Goal: Transaction & Acquisition: Purchase product/service

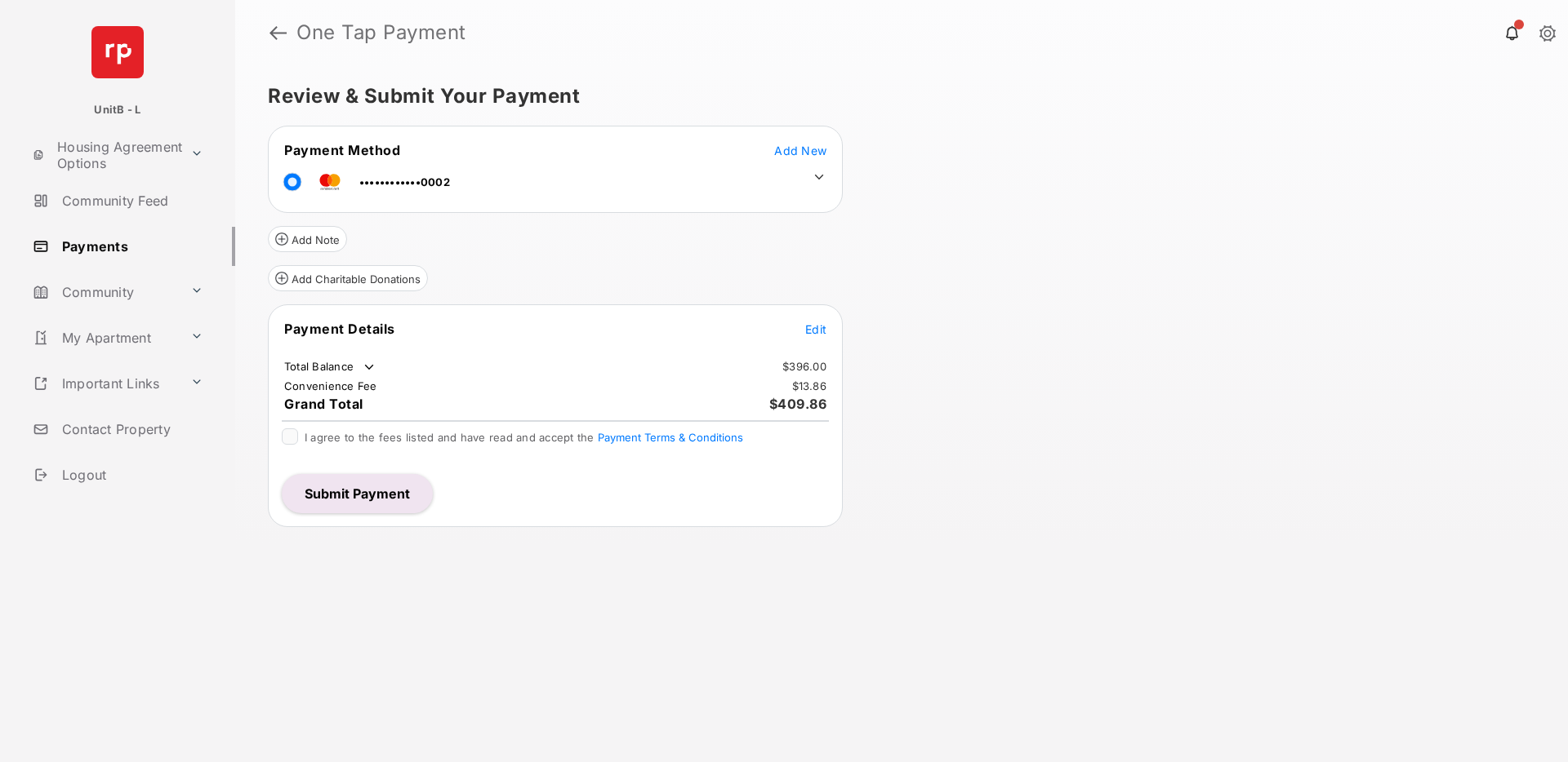
click at [800, 145] on span "Add New" at bounding box center [800, 150] width 53 height 14
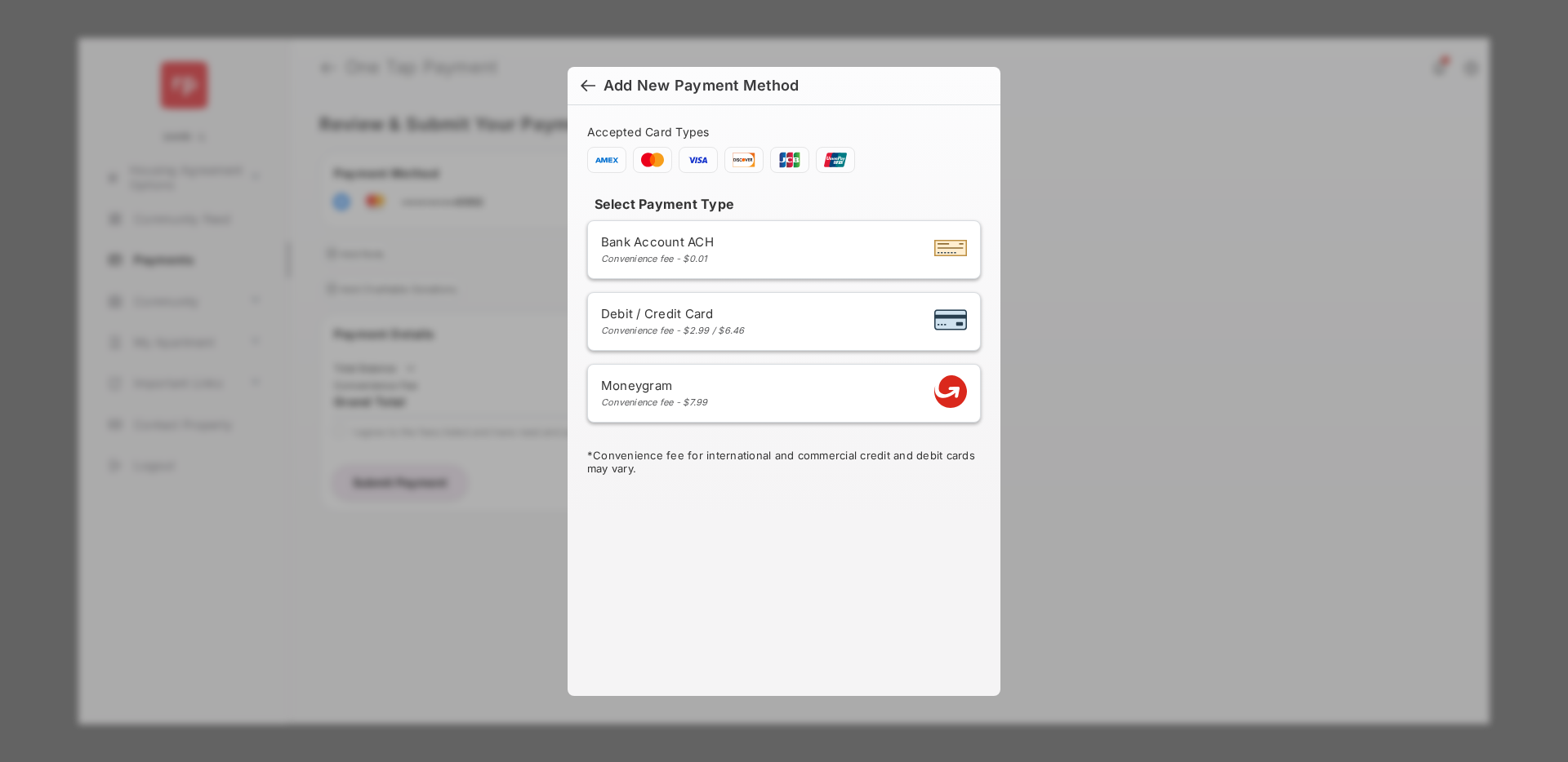
click at [700, 317] on span "Debit / Credit Card" at bounding box center [673, 314] width 144 height 16
select select "**"
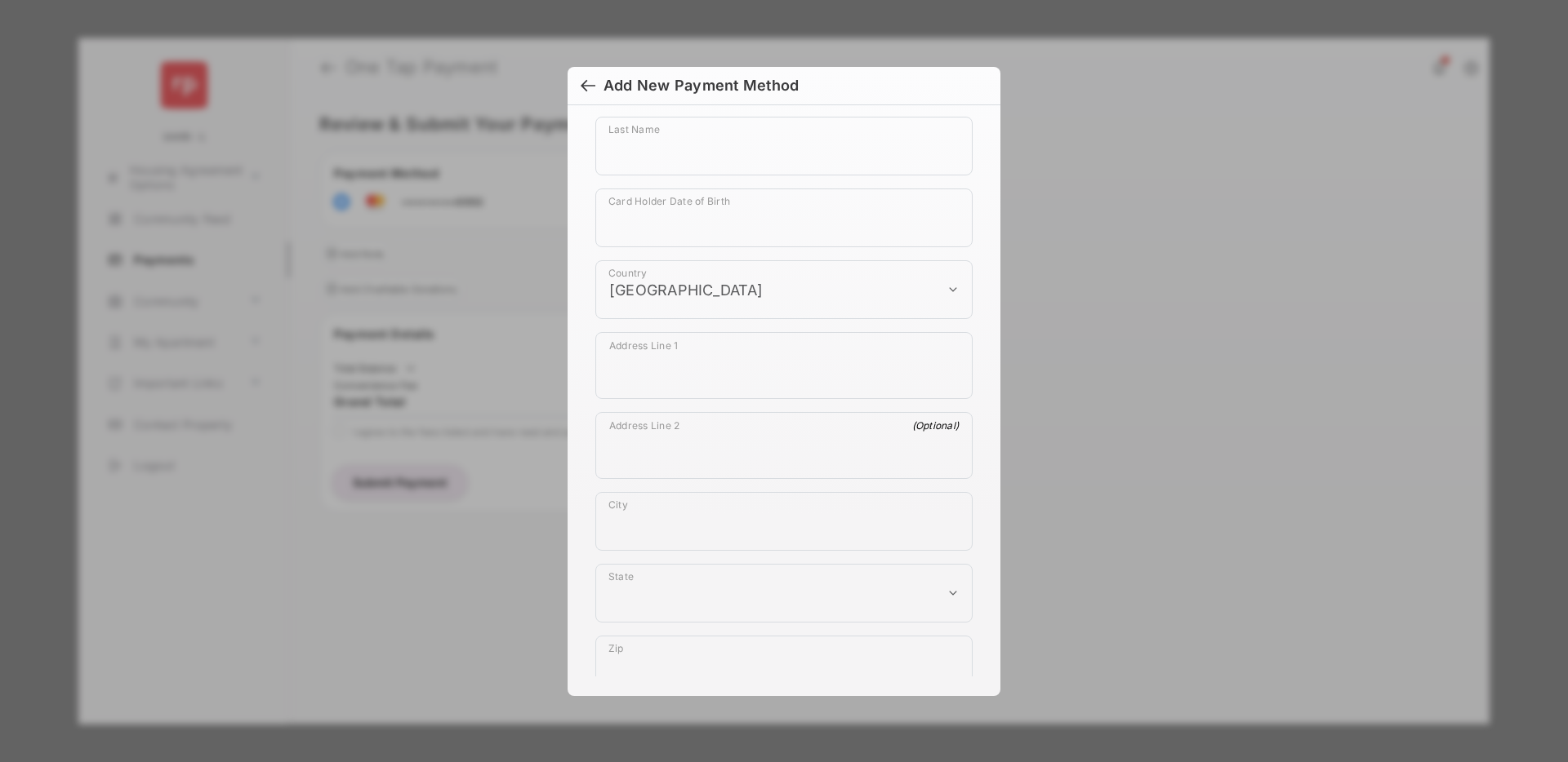
scroll to position [895, 0]
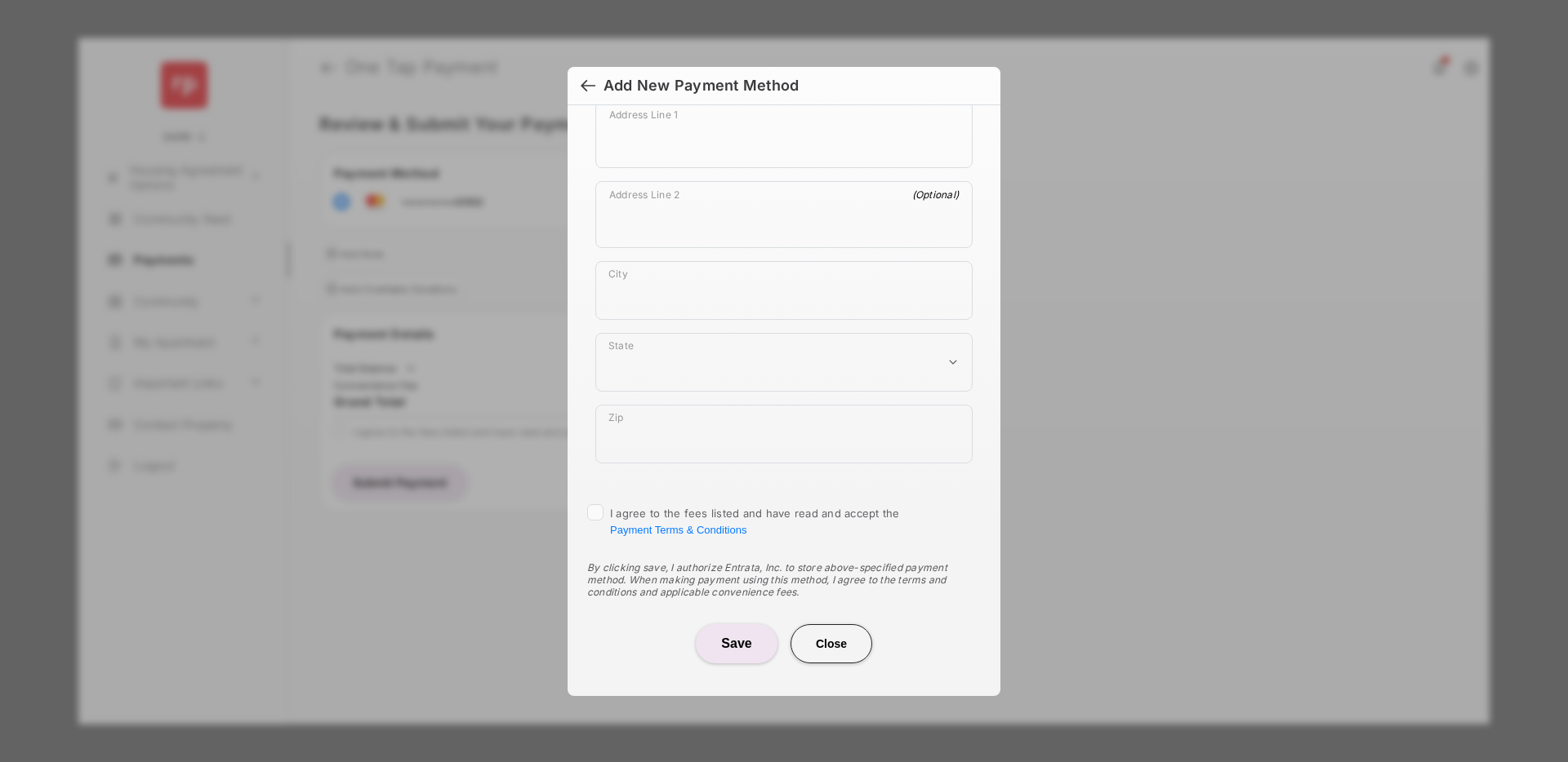
click at [732, 647] on button "Save" at bounding box center [736, 644] width 81 height 39
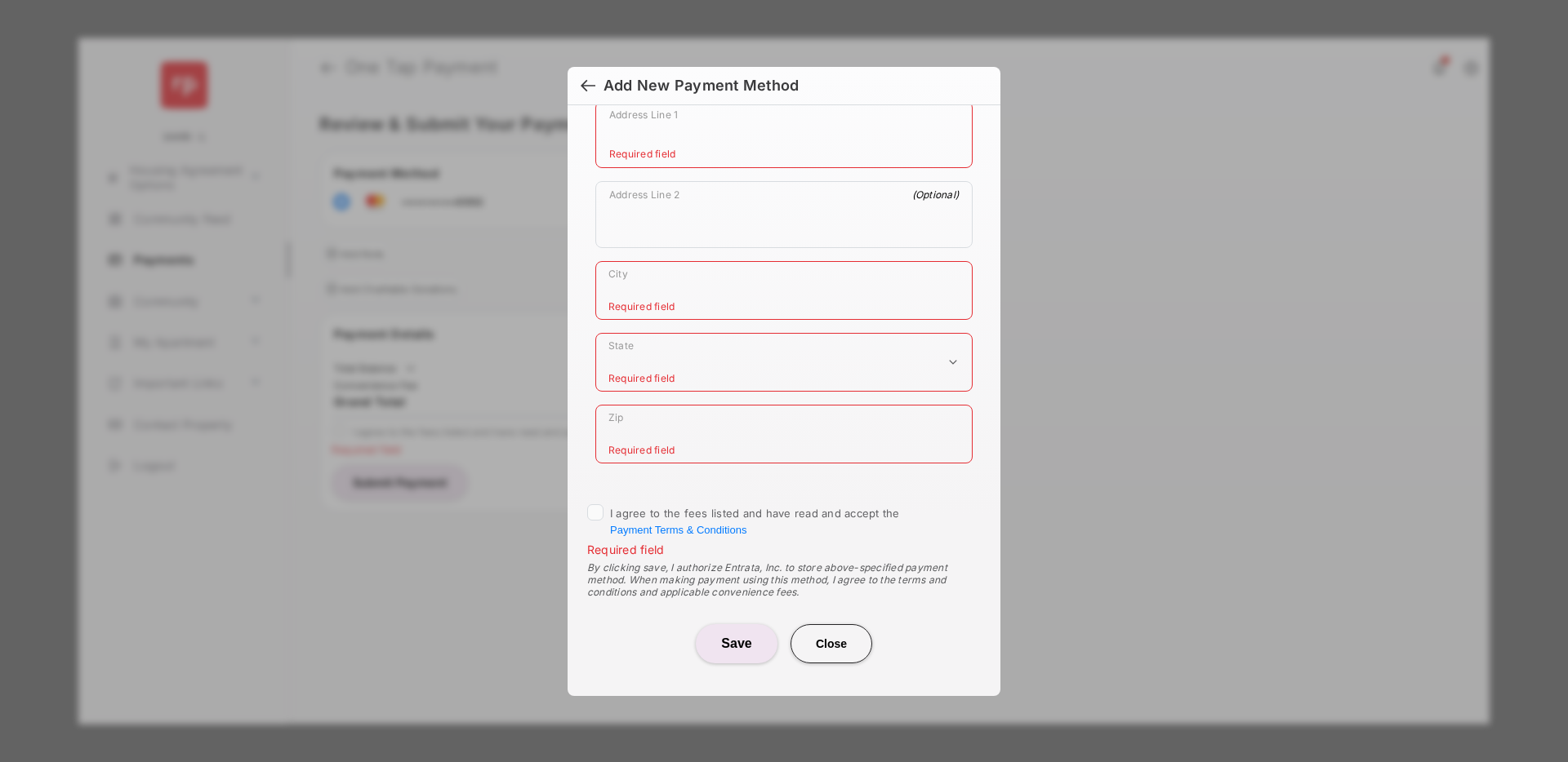
click at [831, 640] on button "Close" at bounding box center [831, 644] width 81 height 39
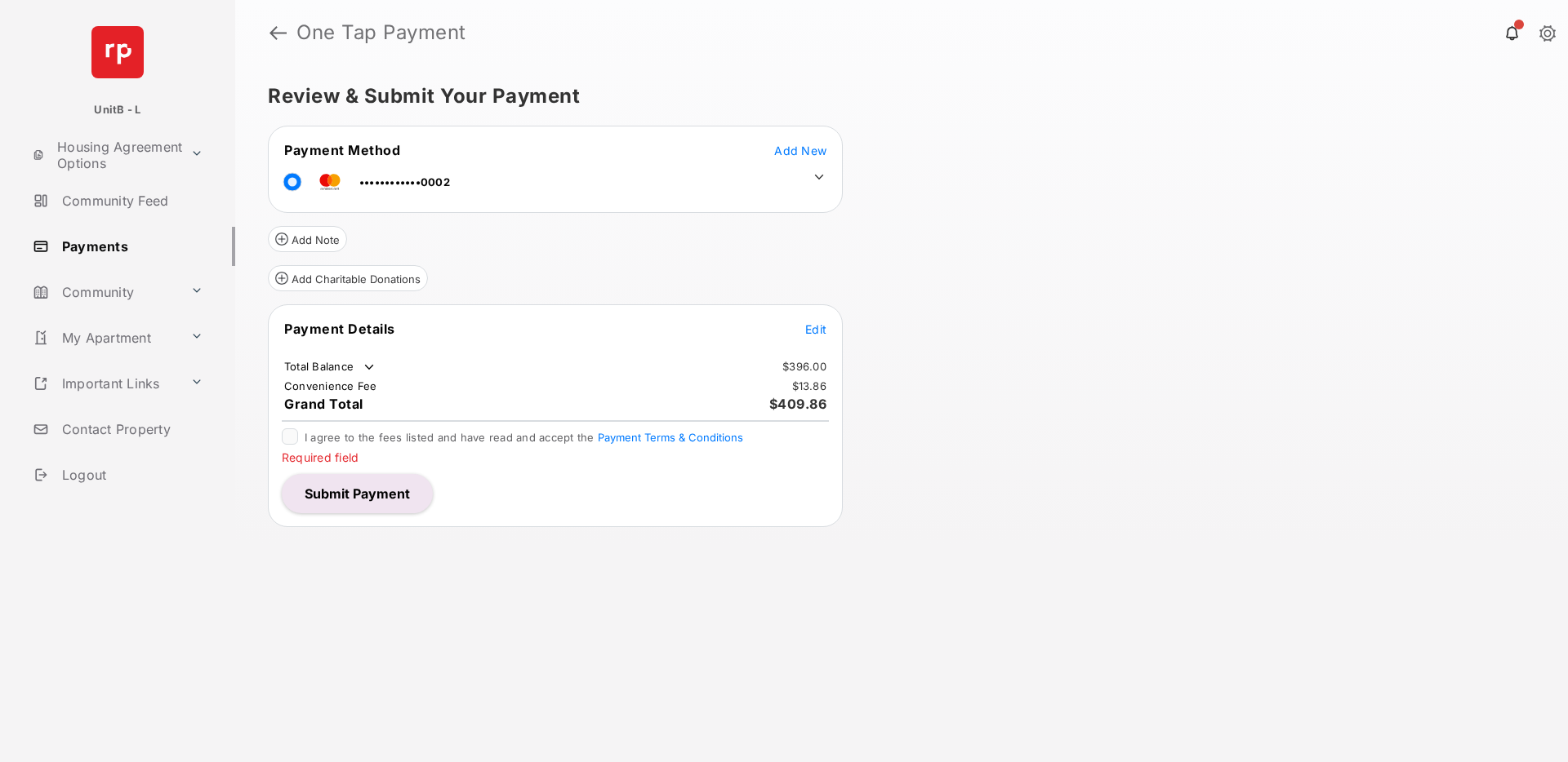
click at [789, 150] on span "Add New" at bounding box center [800, 150] width 53 height 14
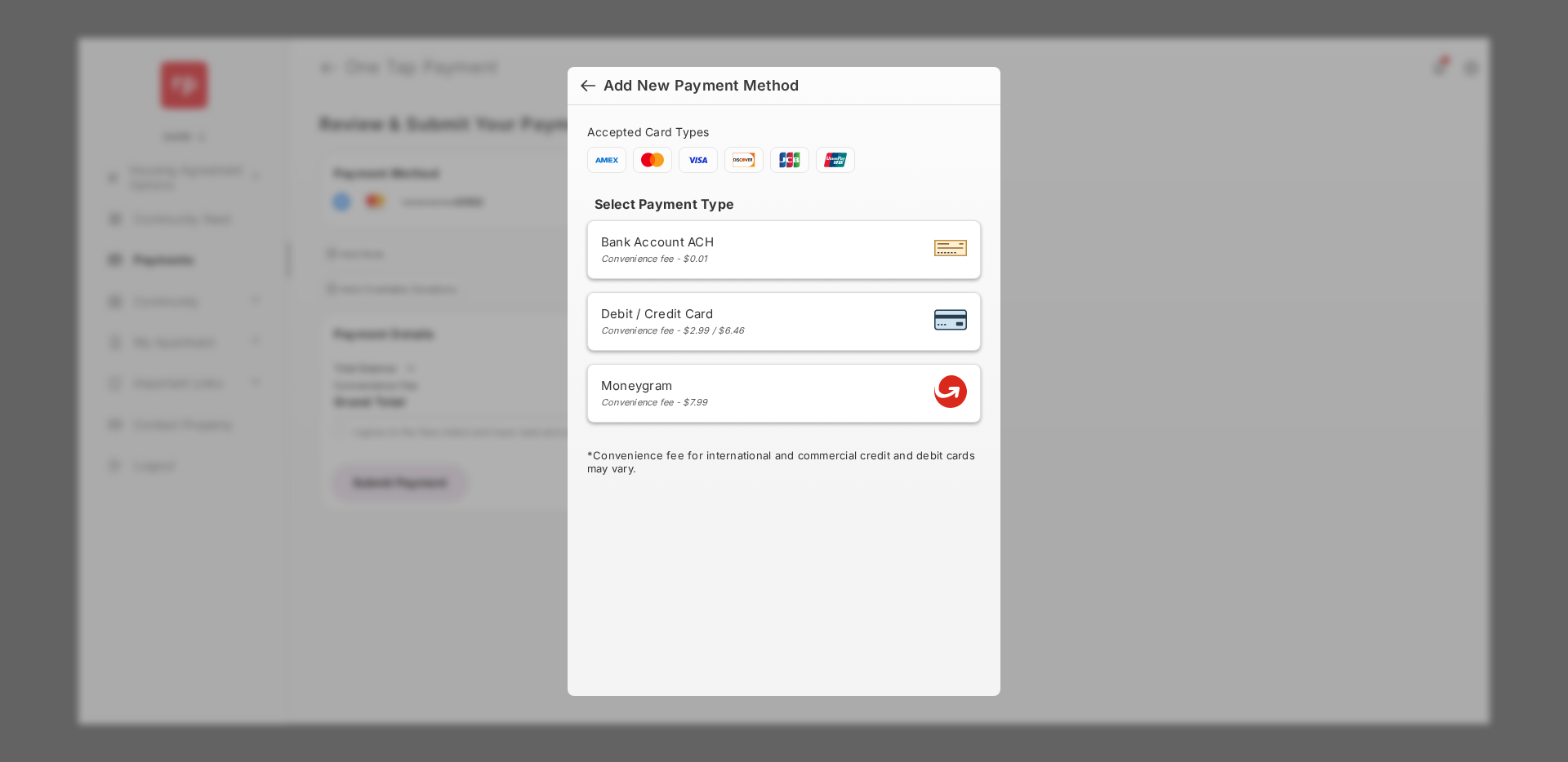
click at [709, 317] on span "Debit / Credit Card" at bounding box center [673, 314] width 144 height 16
select select "**"
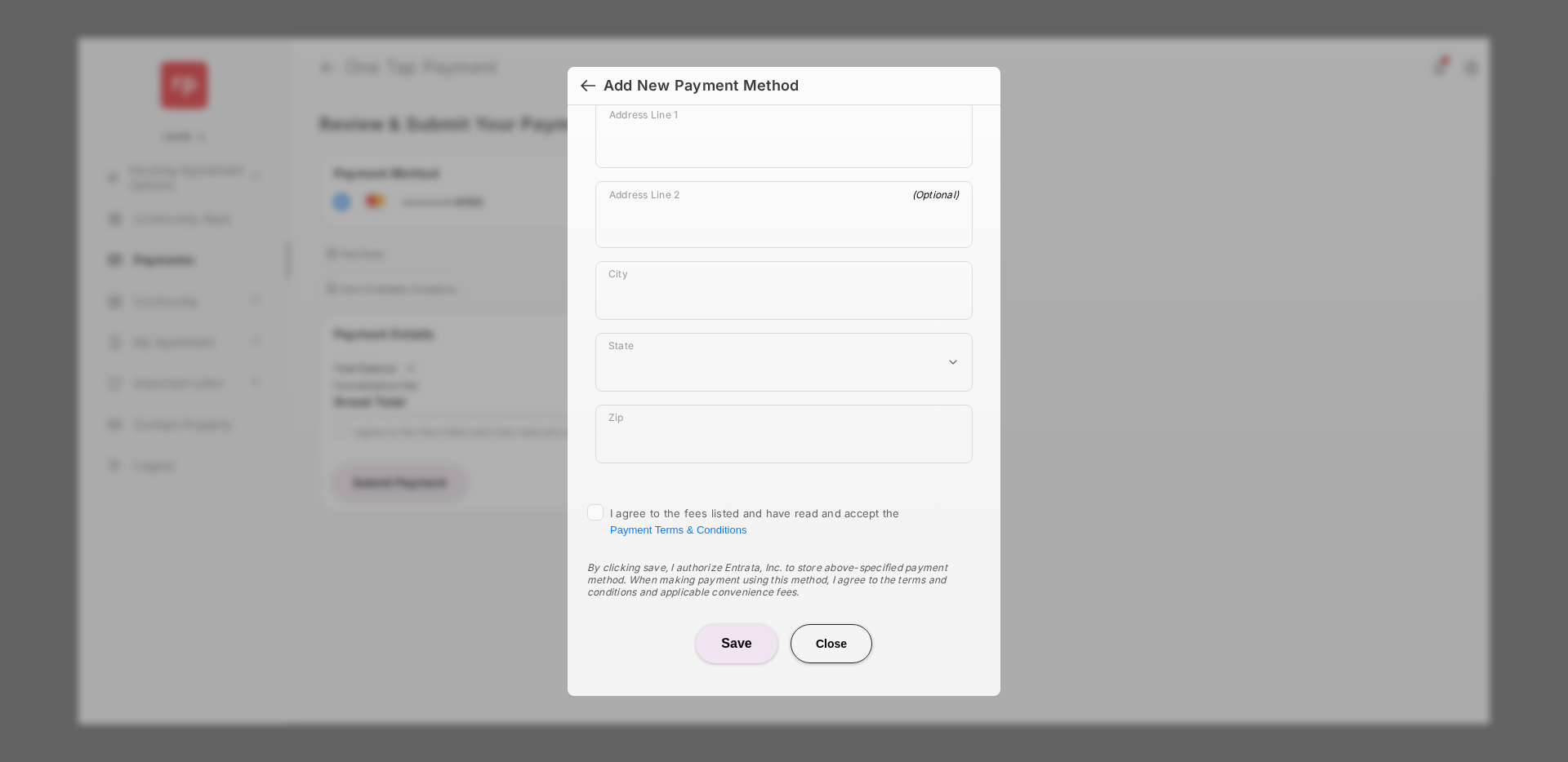
scroll to position [0, 0]
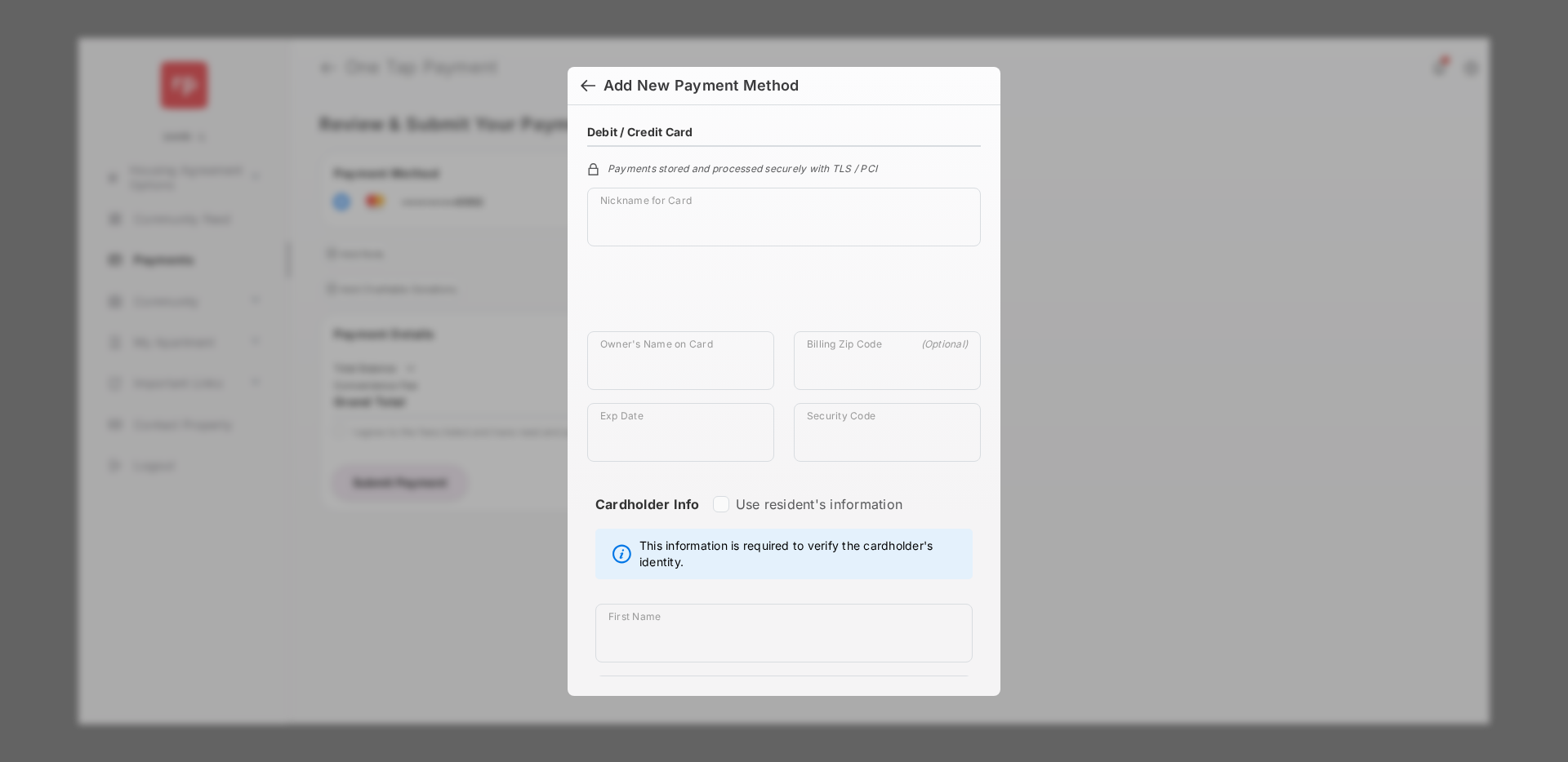
click at [587, 87] on div at bounding box center [588, 87] width 15 height 18
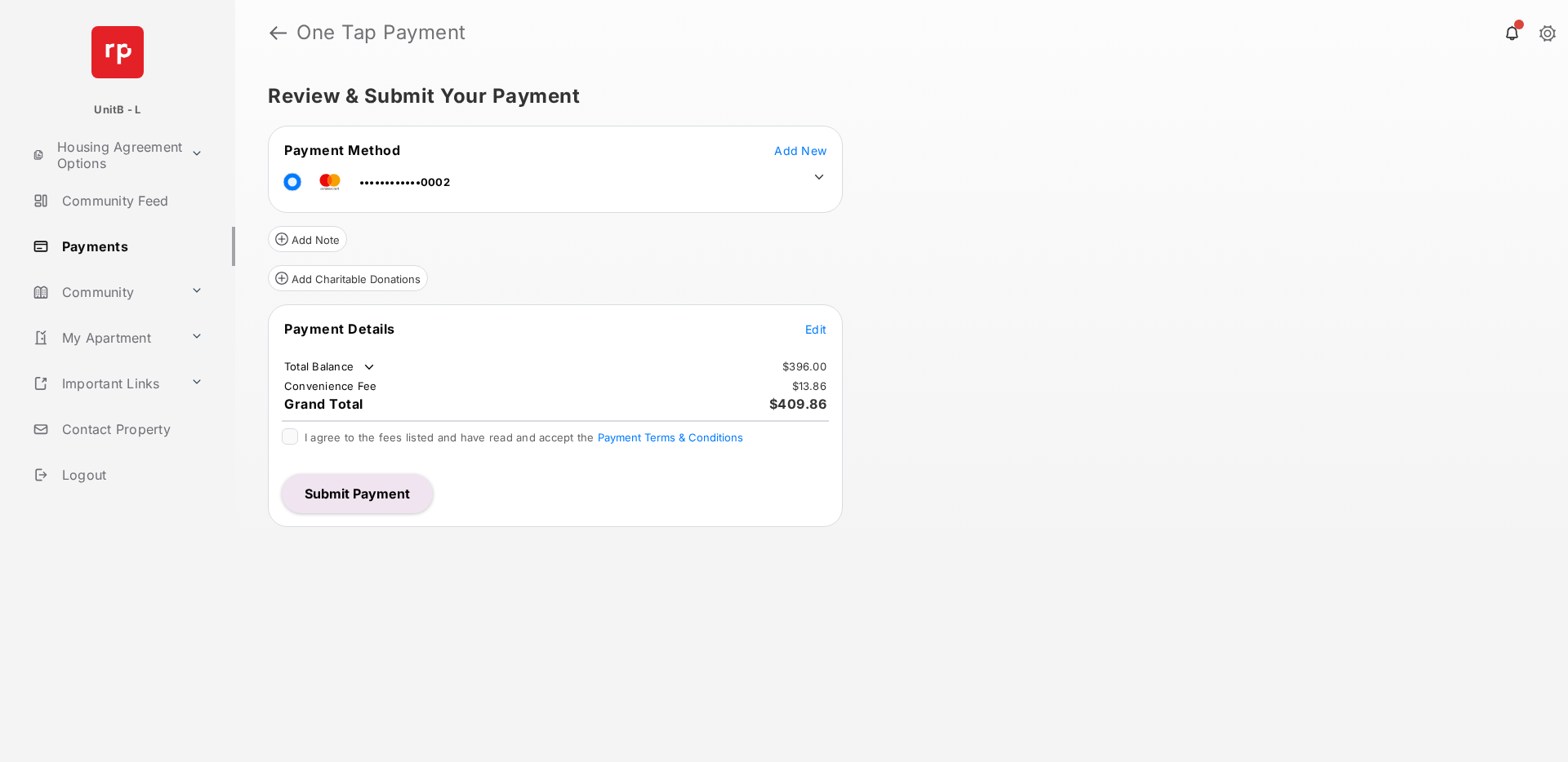
click at [808, 147] on span "Add New" at bounding box center [800, 150] width 53 height 14
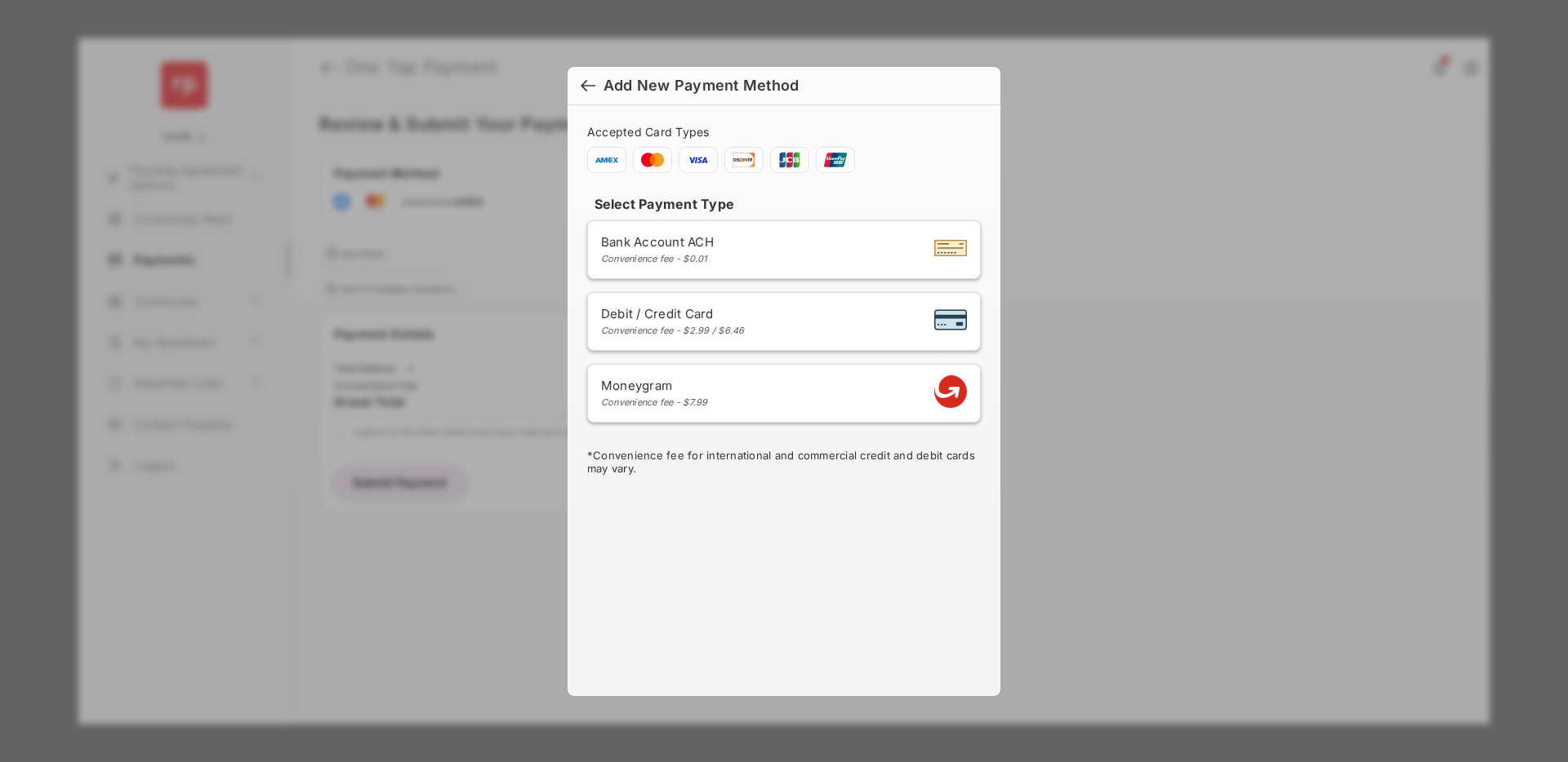
click at [709, 330] on div "Convenience fee - $2.99 / $6.46" at bounding box center [673, 330] width 144 height 11
select select "**"
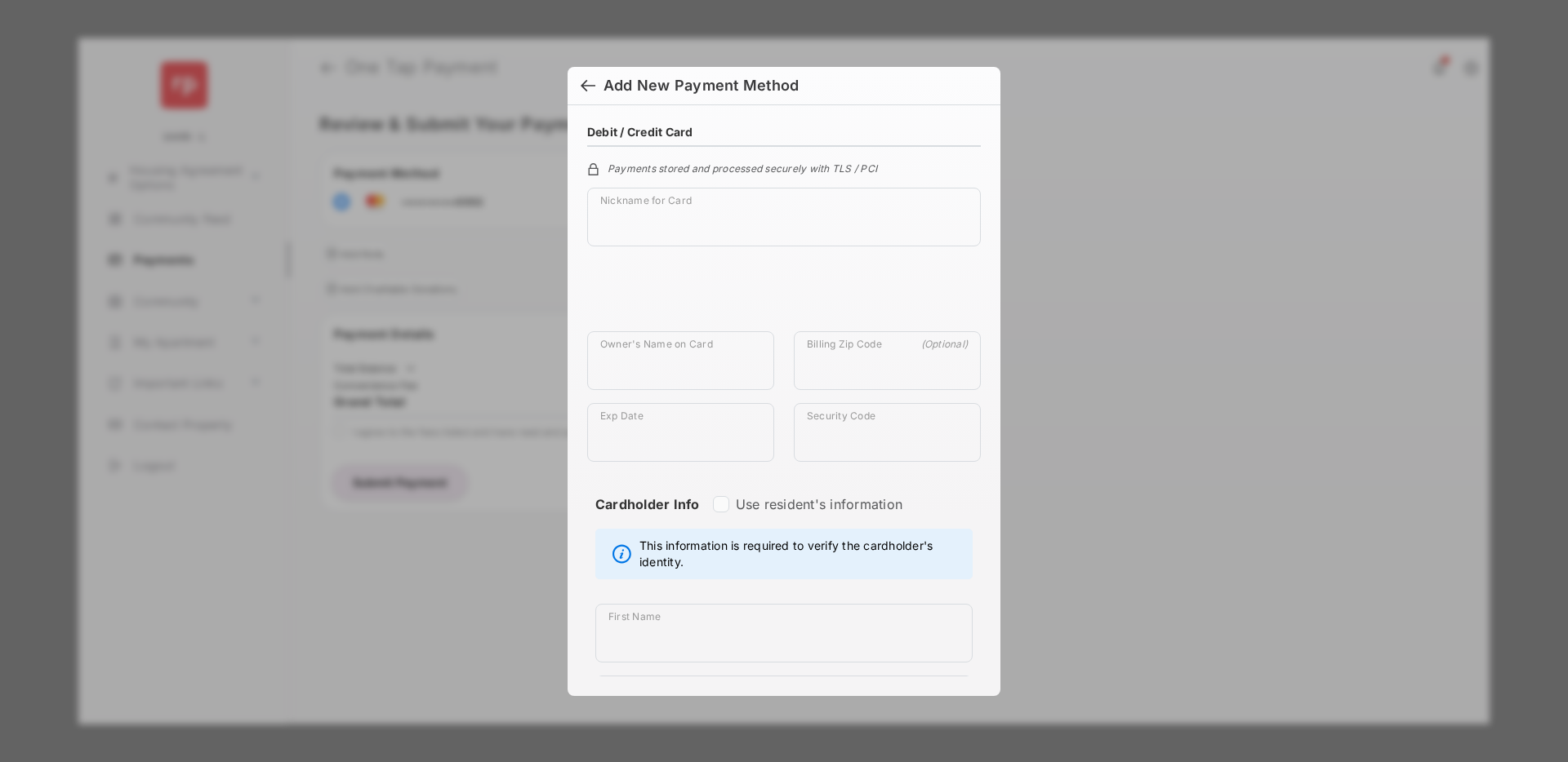
click at [590, 89] on div at bounding box center [588, 87] width 15 height 18
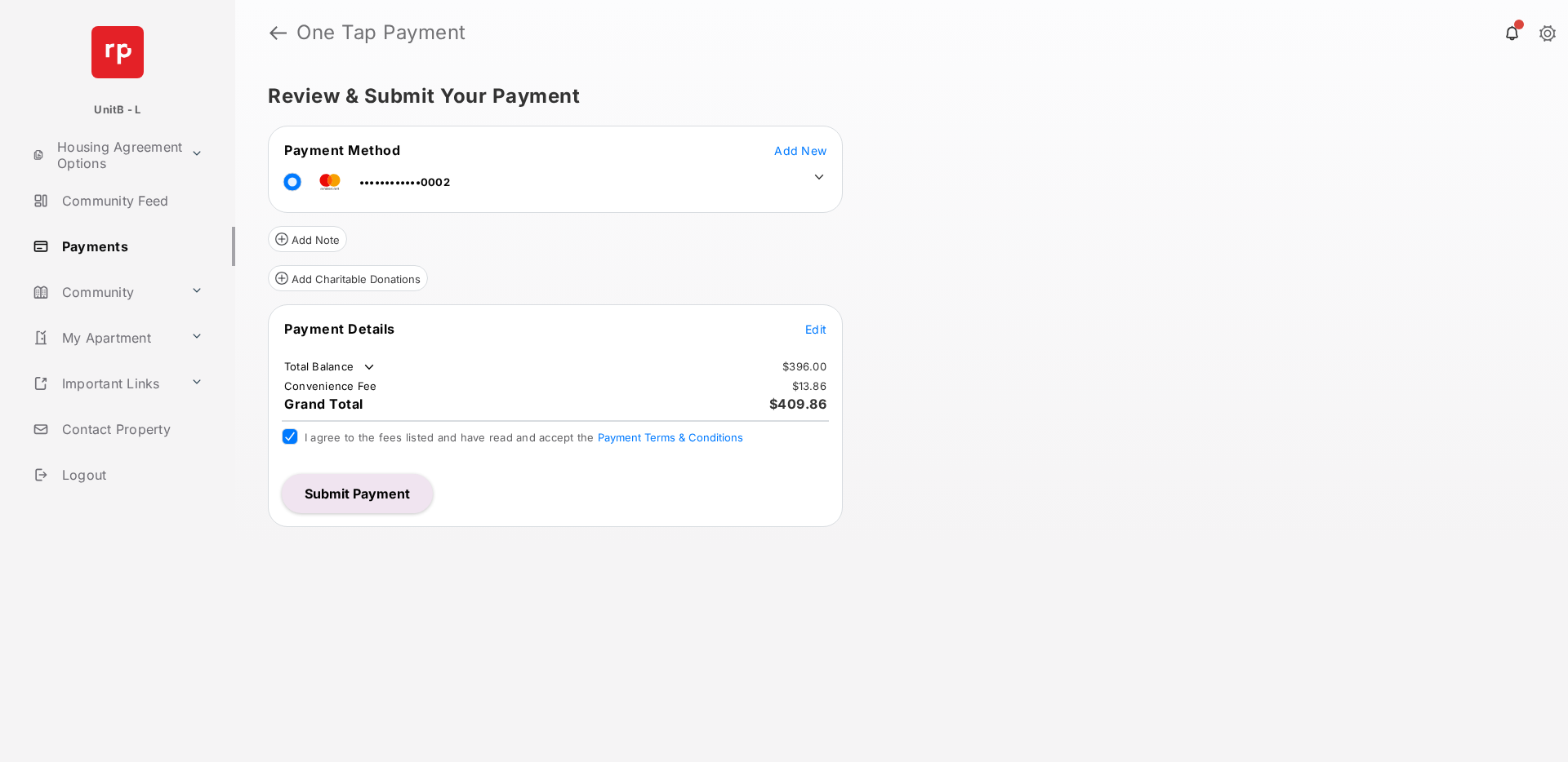
click at [805, 145] on span "Add New" at bounding box center [800, 150] width 53 height 14
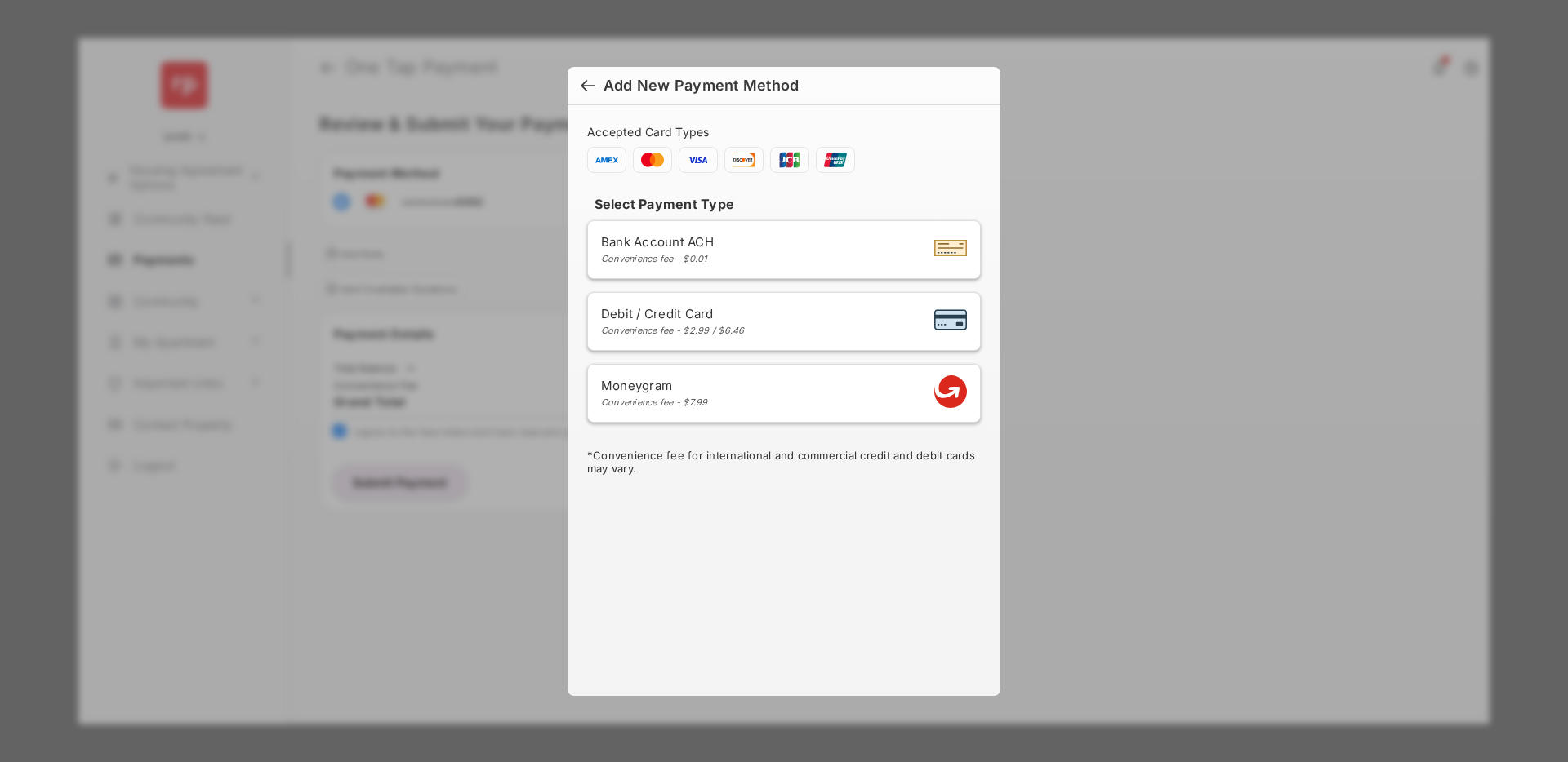
click at [592, 83] on div at bounding box center [588, 87] width 15 height 18
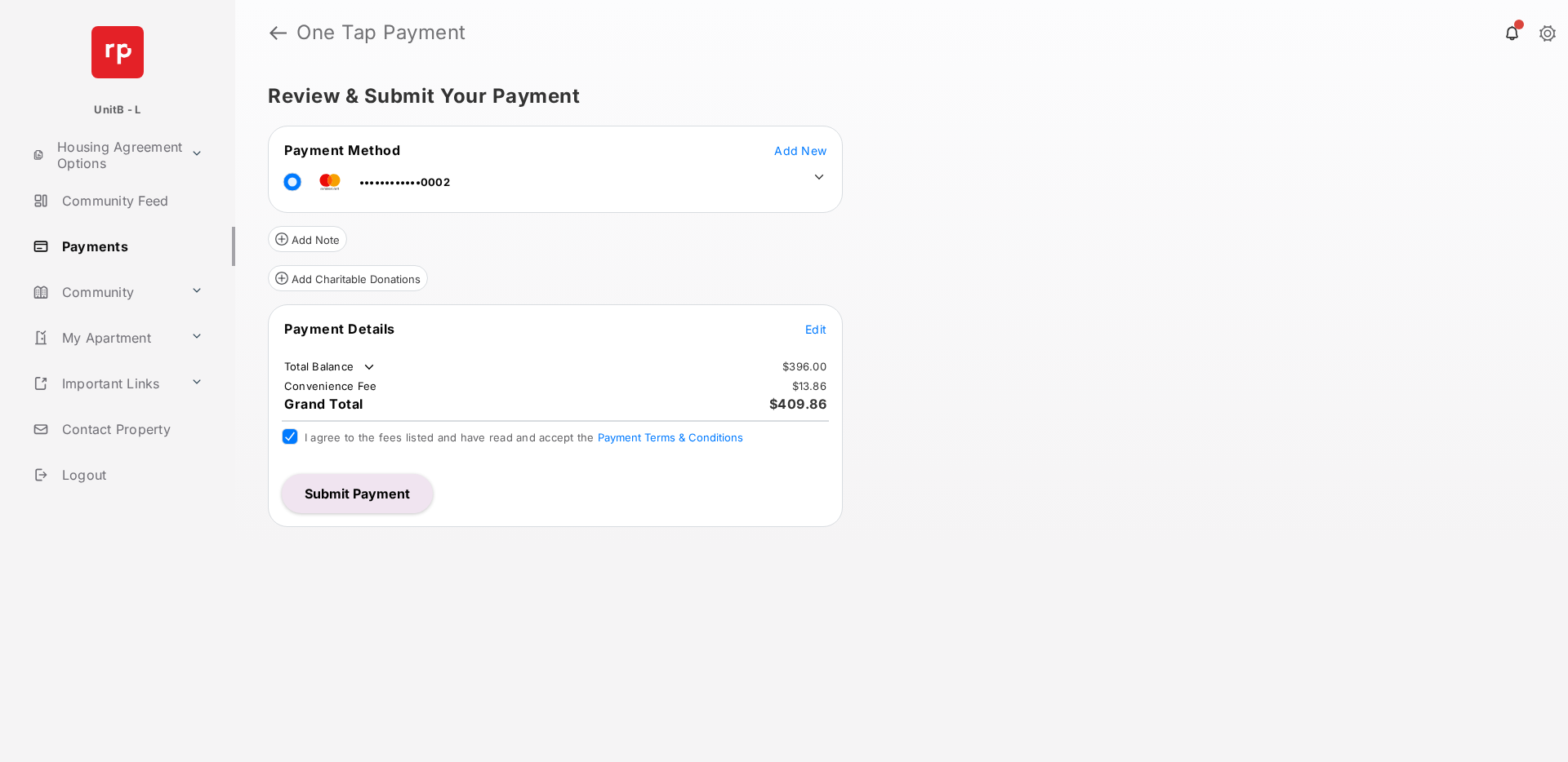
click at [820, 325] on span "Edit" at bounding box center [815, 328] width 21 height 14
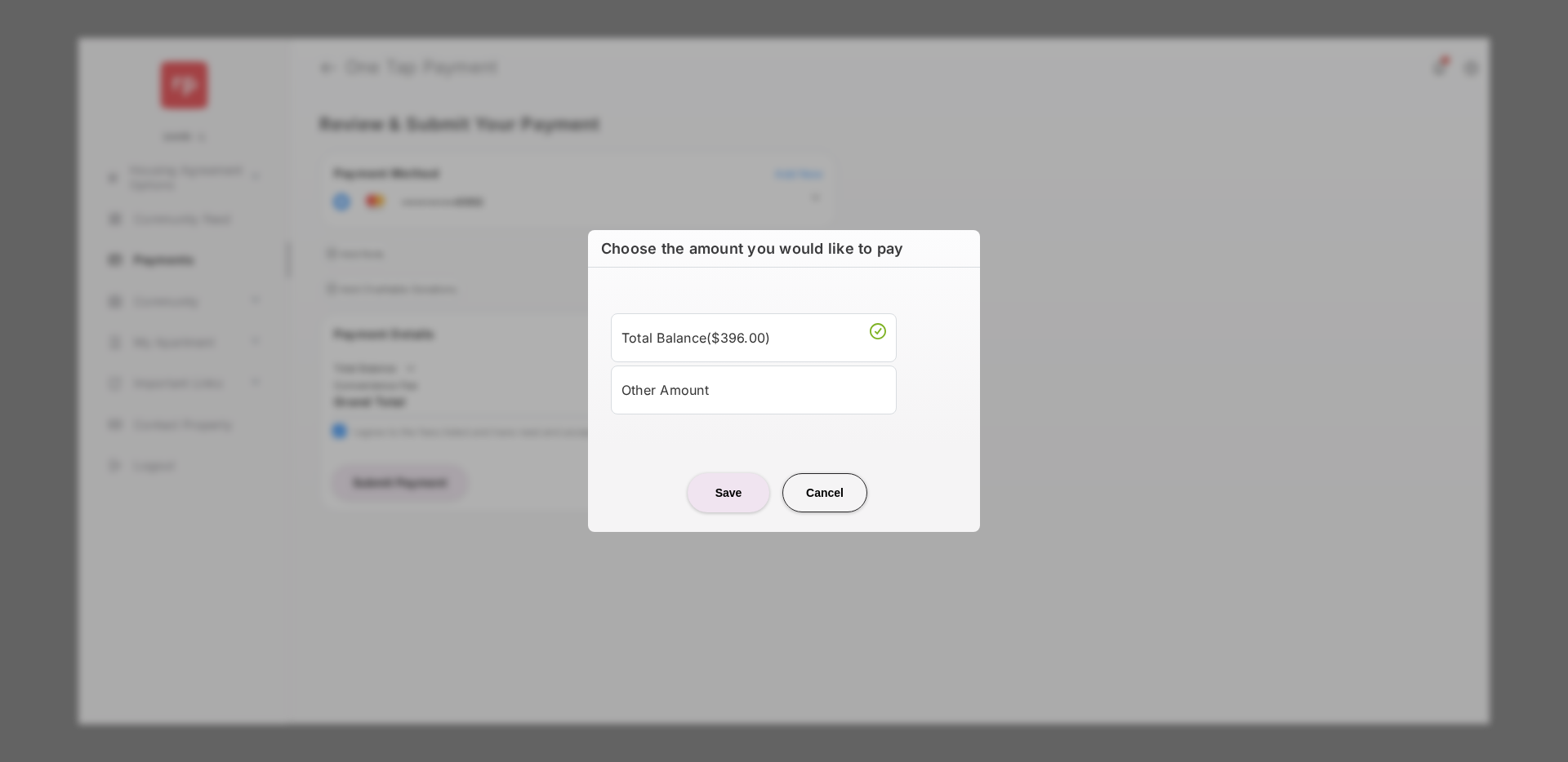
click at [841, 485] on button "Cancel" at bounding box center [825, 493] width 85 height 39
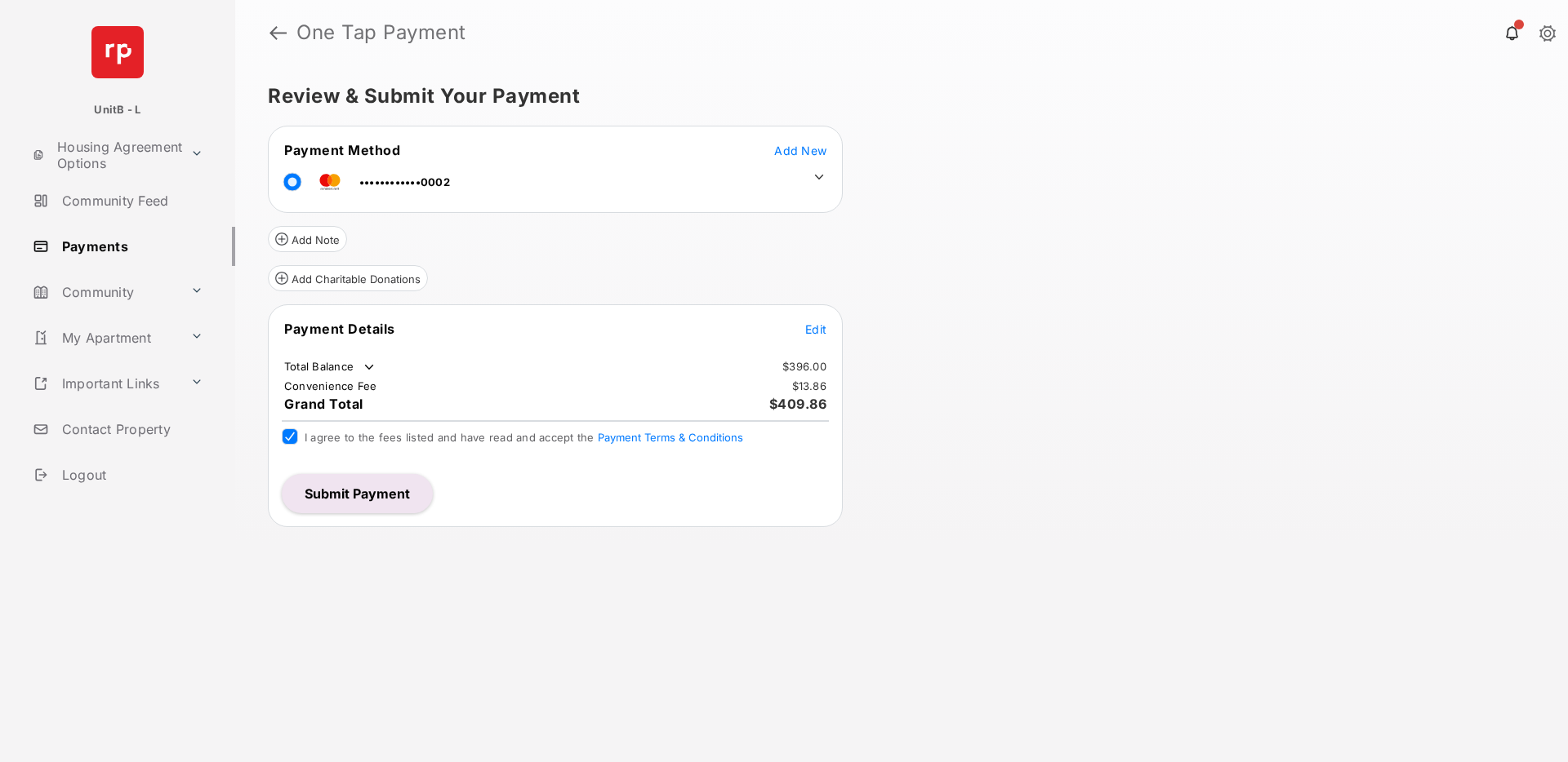
click at [816, 327] on span "Edit" at bounding box center [815, 328] width 21 height 14
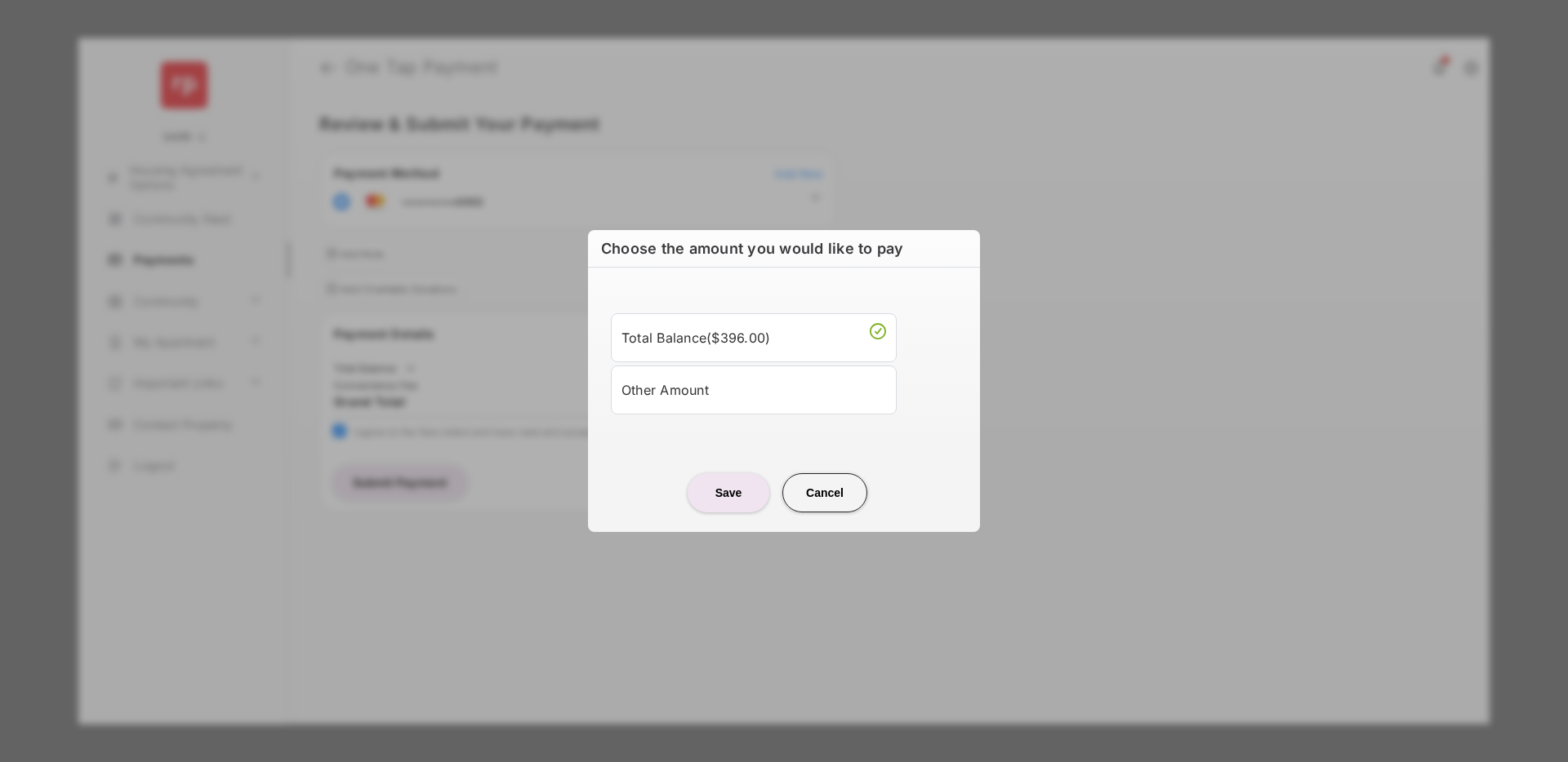
click at [833, 499] on button "Cancel" at bounding box center [825, 493] width 85 height 39
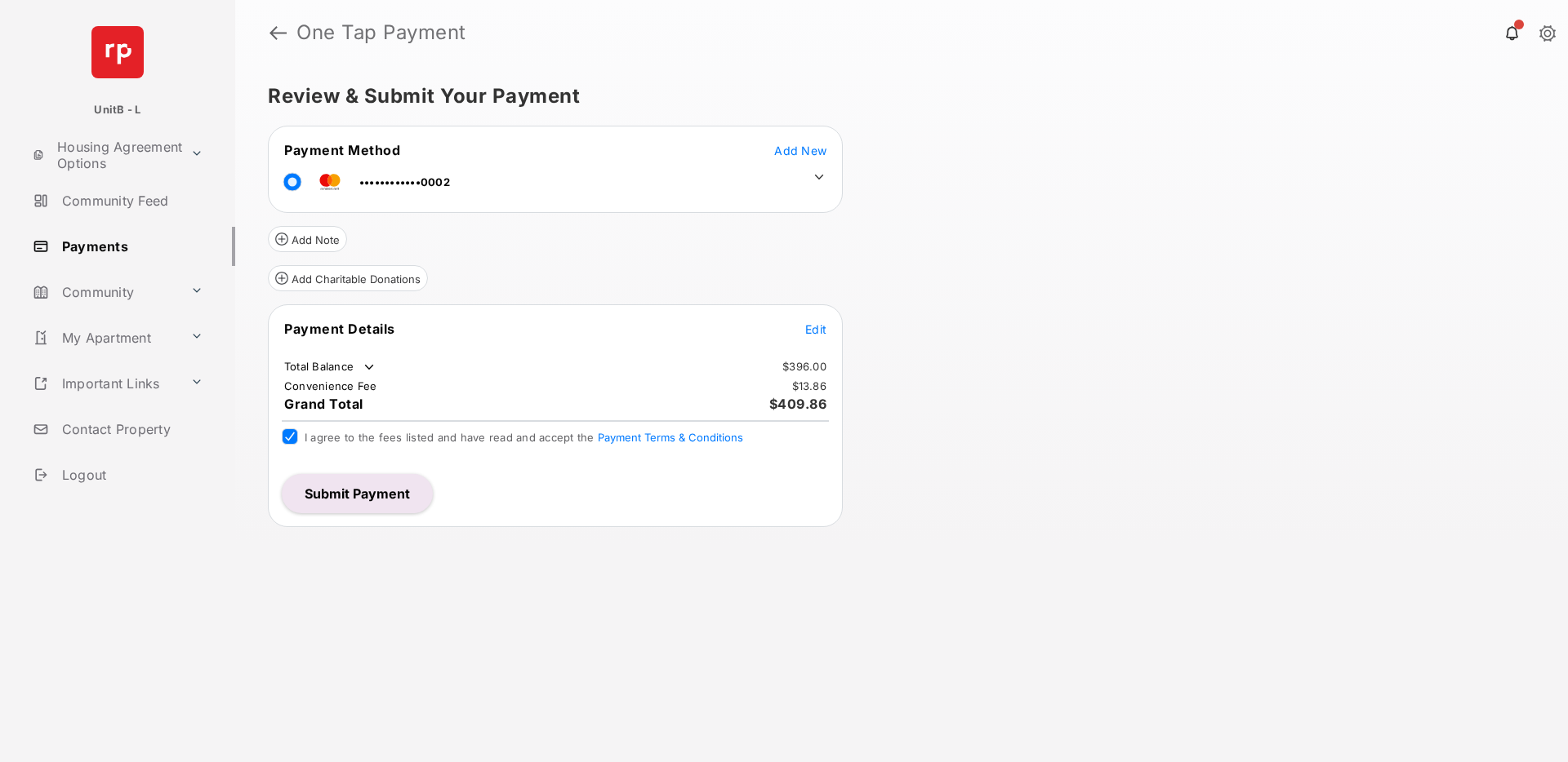
click at [968, 400] on div "Review & Submit Your Payment Payment Method Add New ••••••••••••0002 Add Note A…" at bounding box center [902, 414] width 1333 height 697
click at [984, 351] on div "Review & Submit Your Payment Payment Method Add New ••••••••••••0002 Add Note A…" at bounding box center [902, 414] width 1333 height 697
click at [944, 396] on div "Review & Submit Your Payment Payment Method Add New ••••••••••••0002 Add Note A…" at bounding box center [902, 414] width 1333 height 697
click at [1028, 400] on div "Review & Submit Your Payment Payment Method Add New ••••••••••••0002 Add Note A…" at bounding box center [902, 414] width 1333 height 697
click at [969, 400] on div "Review & Submit Your Payment Payment Method Add New ••••••••••••0002 Add Note A…" at bounding box center [902, 414] width 1333 height 697
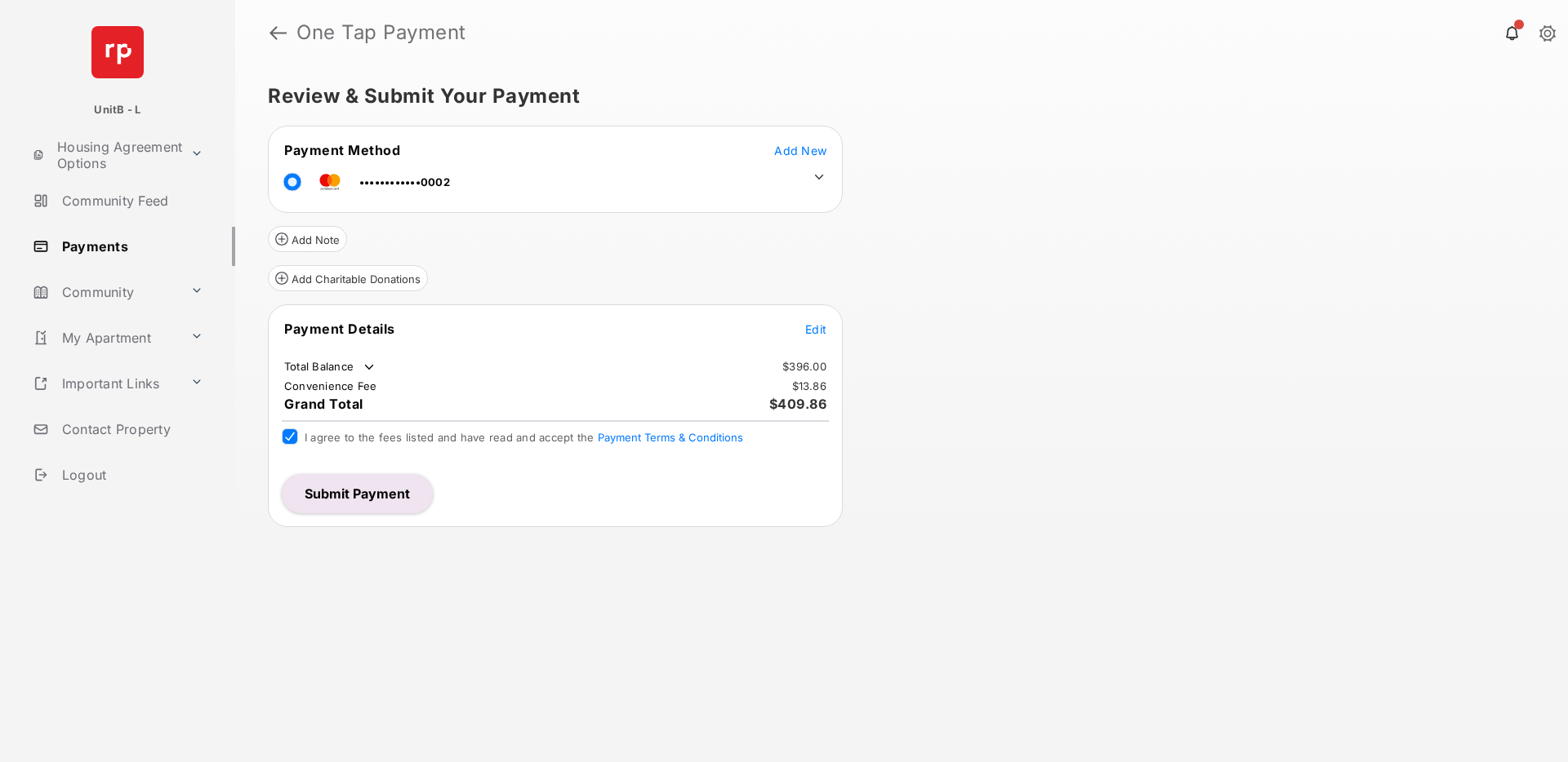
click at [943, 385] on div "Review & Submit Your Payment Payment Method Add New ••••••••••••0002 Add Note A…" at bounding box center [902, 414] width 1333 height 697
click at [1114, 483] on div "Review & Submit Your Payment Payment Method Add New ••••••••••••0002 Add Note A…" at bounding box center [902, 414] width 1333 height 697
click at [1003, 453] on div "Review & Submit Your Payment Payment Method Add New ••••••••••••0002 Add Note A…" at bounding box center [902, 414] width 1333 height 697
click at [789, 151] on span "Add New" at bounding box center [800, 150] width 53 height 14
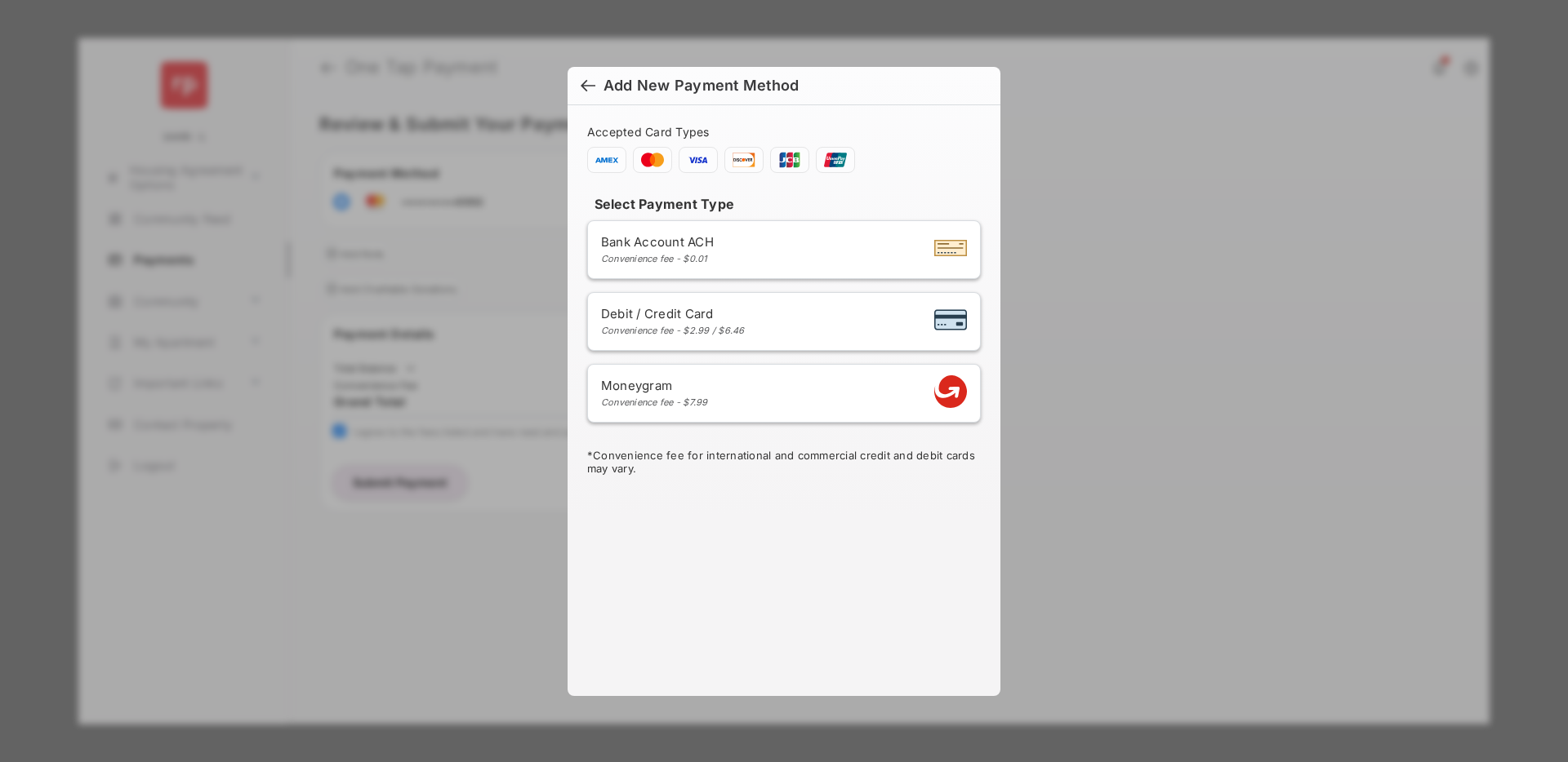
click at [745, 316] on span "Debit / Credit Card" at bounding box center [673, 314] width 144 height 16
select select "**"
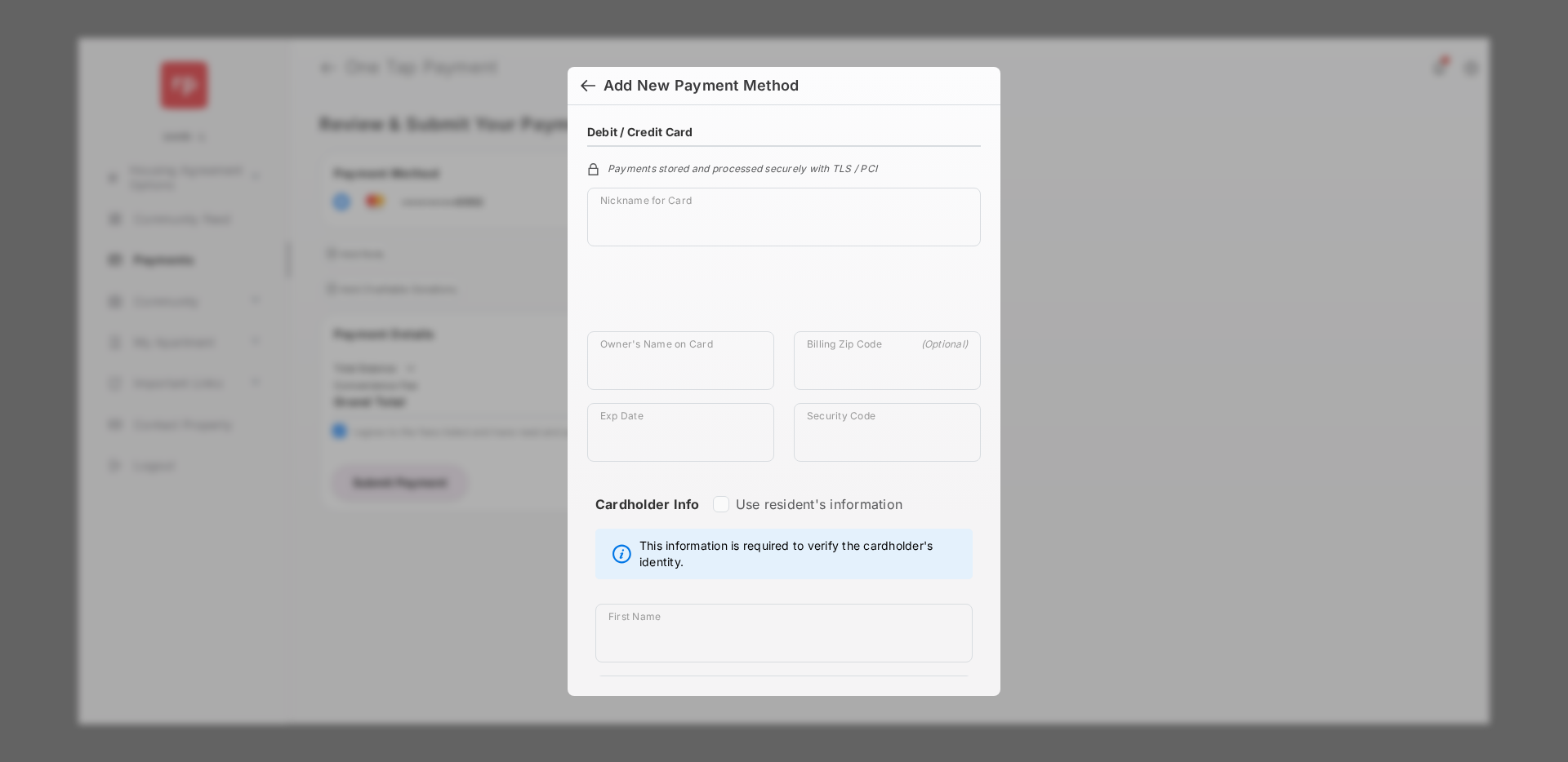
click at [584, 81] on div at bounding box center [588, 87] width 15 height 18
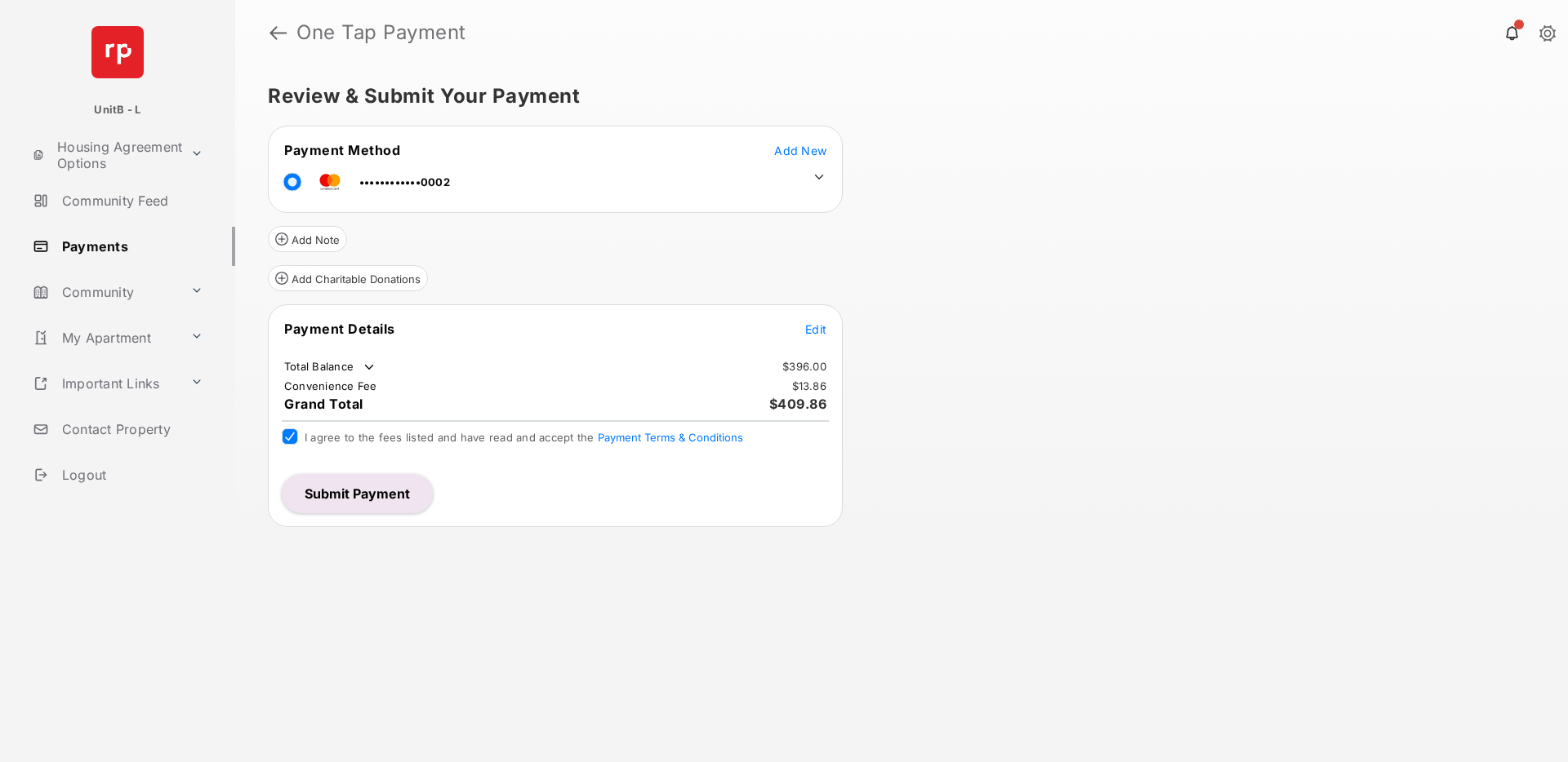
click at [989, 327] on div "Review & Submit Your Payment Payment Method Add New ••••••••••••0002 Add Note A…" at bounding box center [902, 414] width 1333 height 697
click at [1107, 400] on div "Review & Submit Your Payment Payment Method Add New ••••••••••••0002 Add Note A…" at bounding box center [902, 414] width 1333 height 697
click at [1016, 466] on div "Review & Submit Your Payment Payment Method Add New ••••••••••••0002 Add Note A…" at bounding box center [902, 414] width 1333 height 697
click at [1141, 463] on div "Review & Submit Your Payment Payment Method Add New ••••••••••••0002 Add Note A…" at bounding box center [902, 414] width 1333 height 697
